Goal: Navigation & Orientation: Find specific page/section

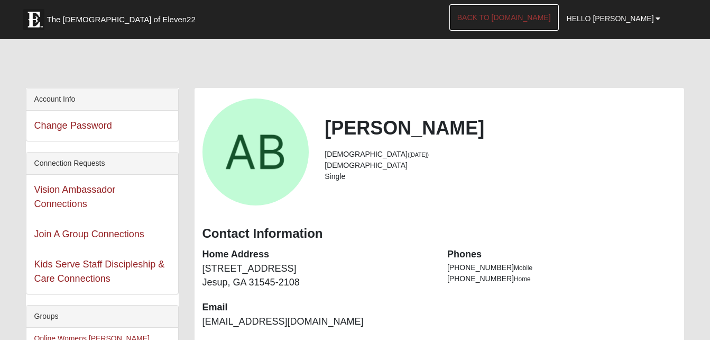
click at [550, 17] on link "Back to [DOMAIN_NAME]" at bounding box center [504, 17] width 109 height 26
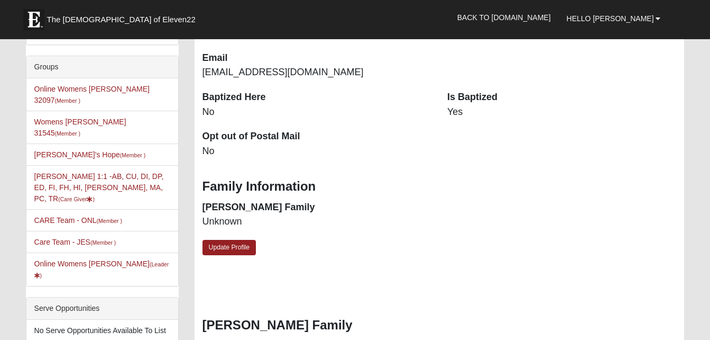
scroll to position [260, 0]
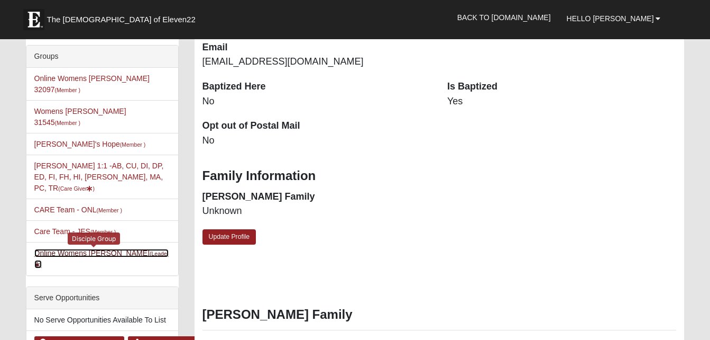
click at [118, 249] on link "Online Womens Boulineau (Leader )" at bounding box center [101, 259] width 135 height 20
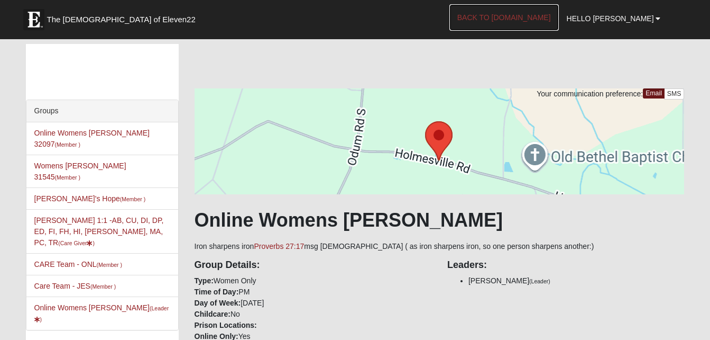
click at [532, 15] on link "Back to [DOMAIN_NAME]" at bounding box center [504, 17] width 109 height 26
